Goal: Information Seeking & Learning: Understand process/instructions

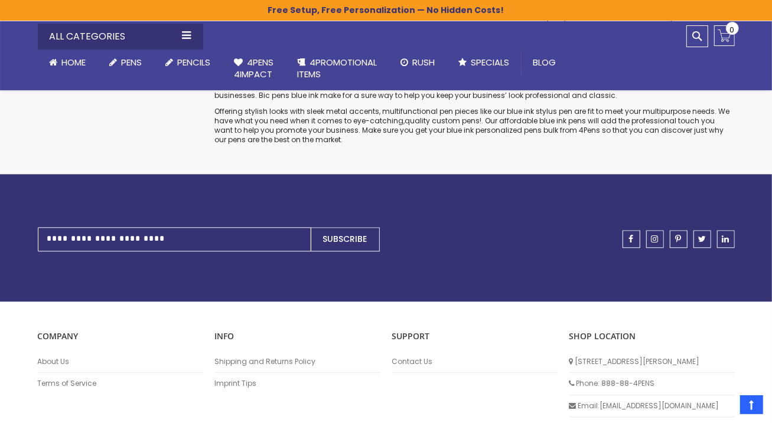
scroll to position [1800, 0]
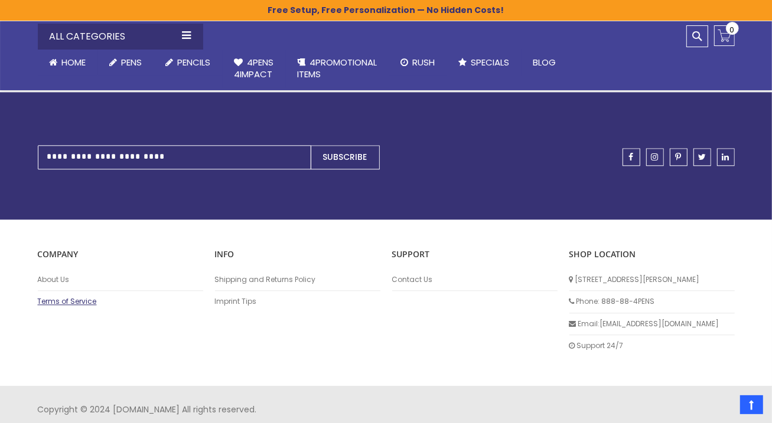
click at [58, 297] on link "Terms of Service" at bounding box center [120, 301] width 165 height 9
click at [239, 275] on link "Shipping and Returns Policy" at bounding box center [297, 279] width 165 height 9
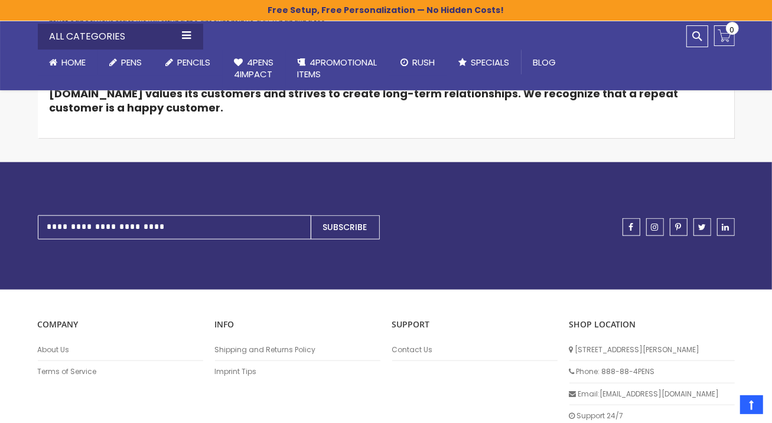
scroll to position [760, 0]
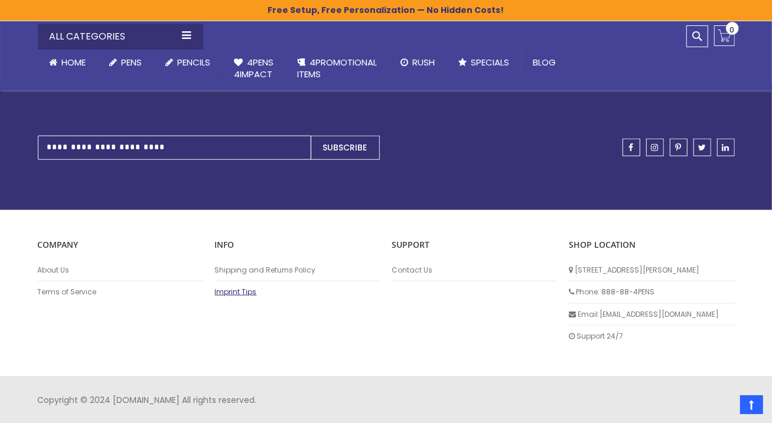
click at [221, 292] on link "Imprint Tips" at bounding box center [297, 292] width 165 height 9
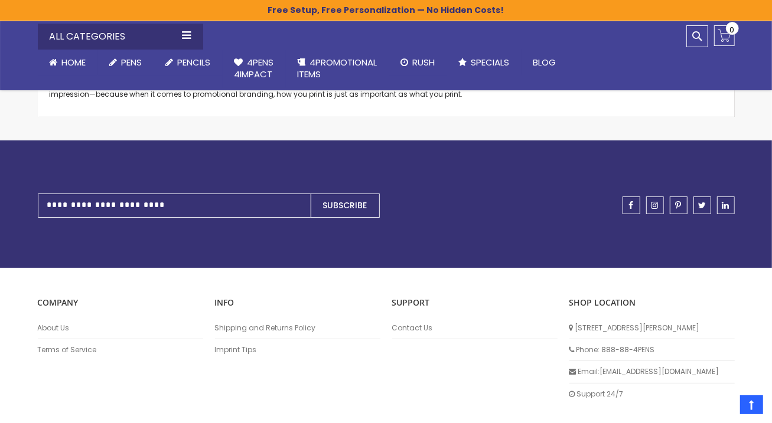
scroll to position [2904, 0]
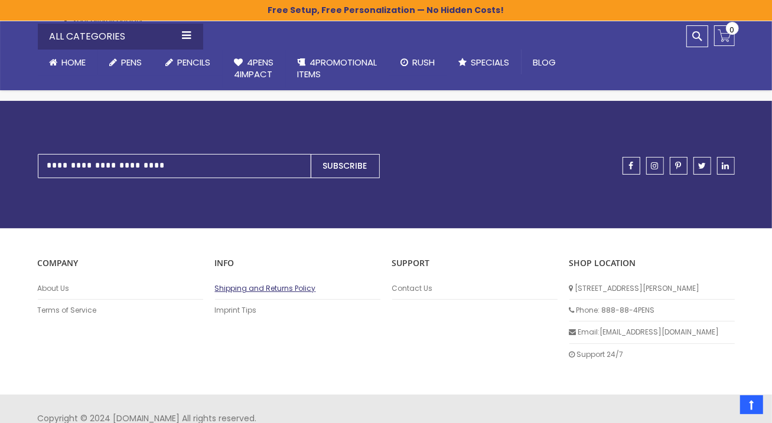
click at [230, 284] on link "Shipping and Returns Policy" at bounding box center [297, 288] width 165 height 9
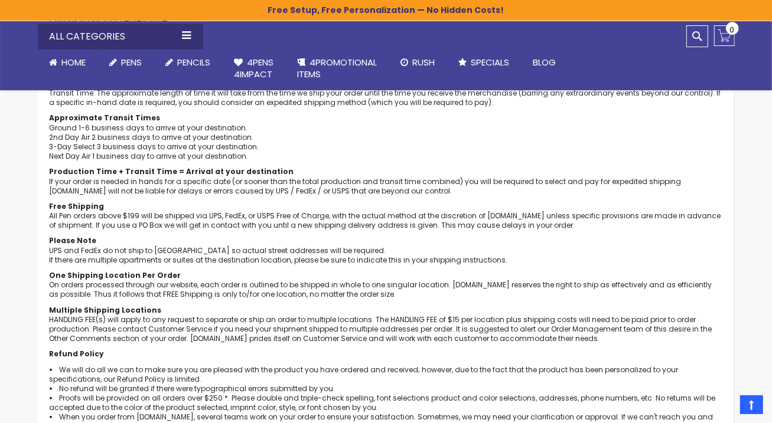
scroll to position [268, 0]
